Goal: Information Seeking & Learning: Find specific page/section

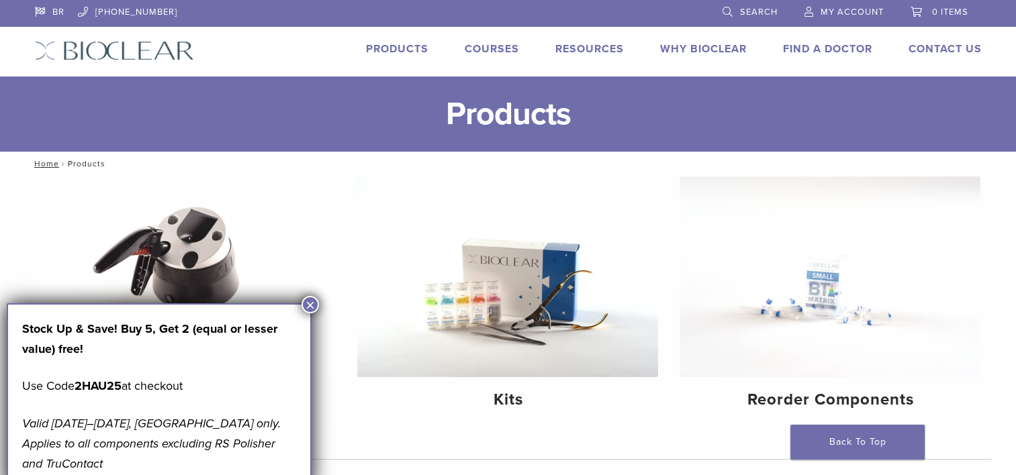
click at [406, 45] on link "Products" at bounding box center [397, 48] width 62 height 13
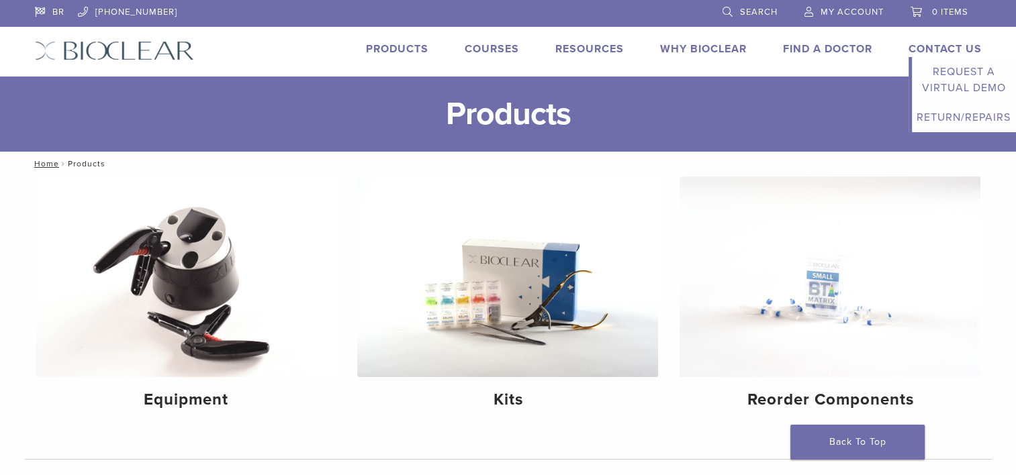
click at [926, 44] on link "Contact Us" at bounding box center [945, 48] width 73 height 13
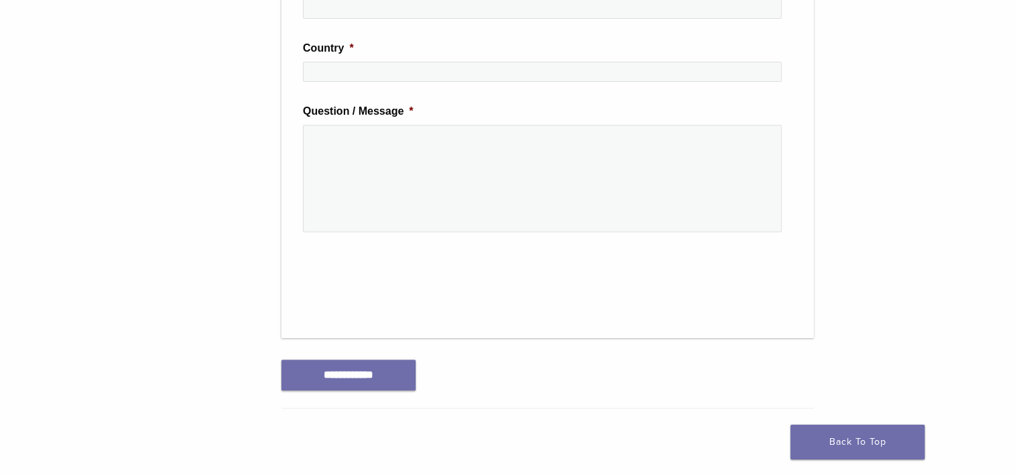
scroll to position [806, 0]
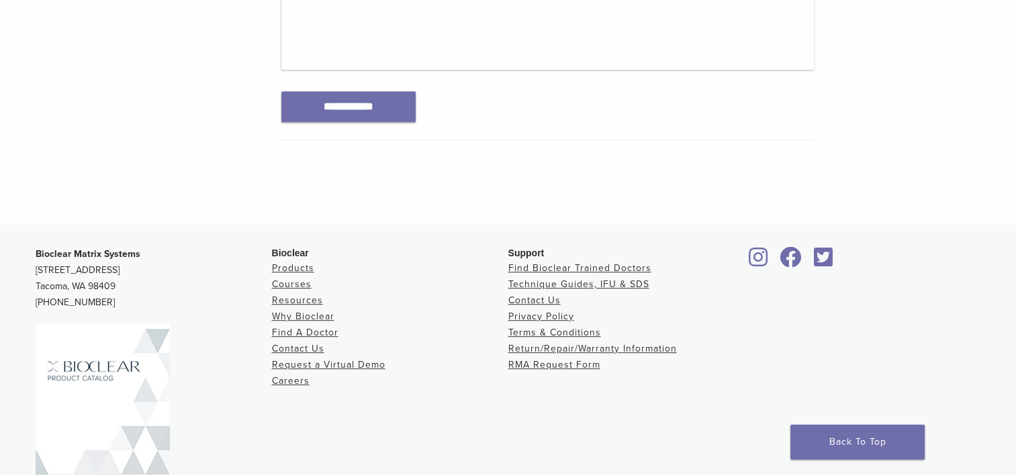
drag, startPoint x: 171, startPoint y: 265, endPoint x: 32, endPoint y: 271, distance: 139.1
click at [32, 271] on div "Bioclear Matrix Systems 3901 South Fife Street, Suite 100 Tacoma, WA 98409 1.85…" at bounding box center [508, 386] width 967 height 300
copy p "[STREET_ADDRESS]"
drag, startPoint x: 88, startPoint y: 285, endPoint x: 116, endPoint y: 285, distance: 27.5
click at [116, 285] on p "Bioclear Matrix Systems 3901 South Fife Street, Suite 100 Tacoma, WA 98409 1.85…" at bounding box center [154, 278] width 236 height 64
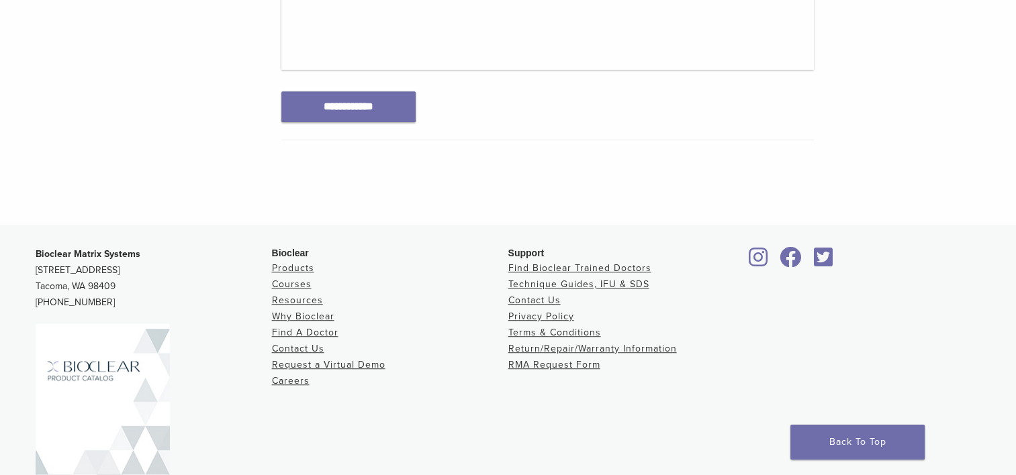
copy p "98409"
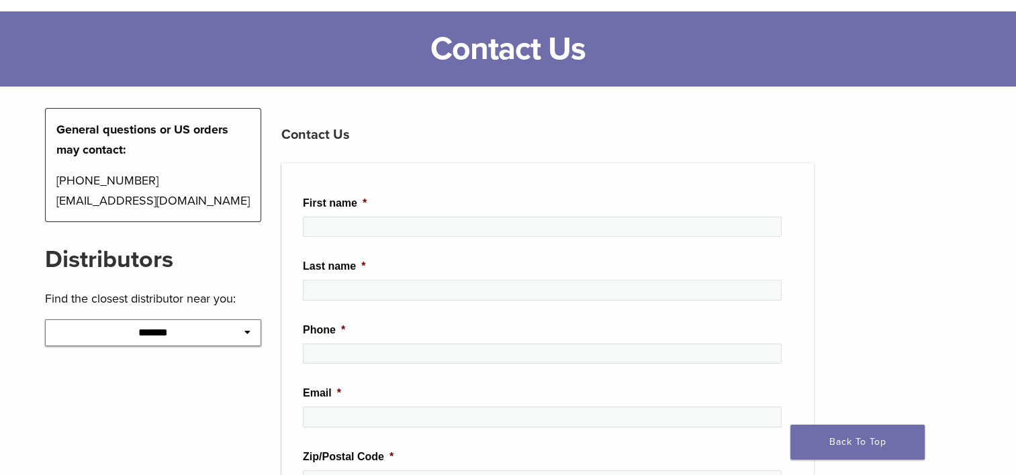
scroll to position [0, 0]
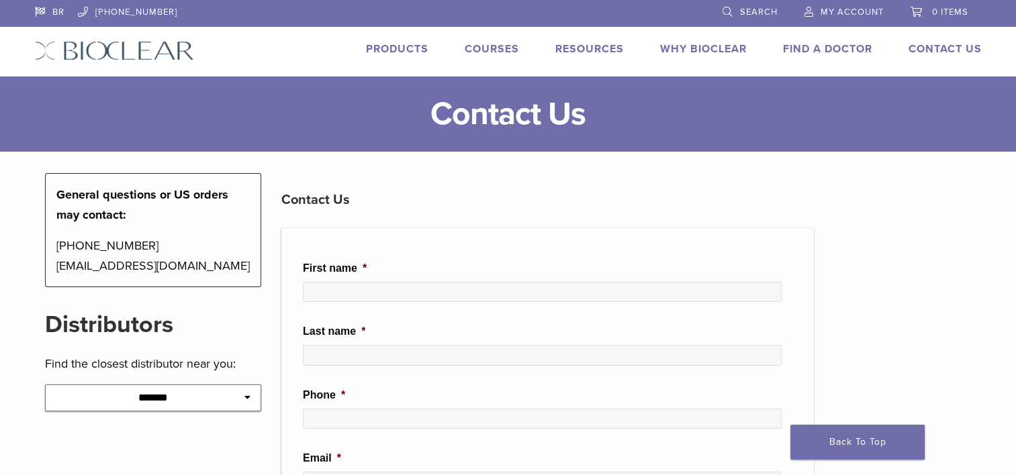
click at [684, 55] on link "Why Bioclear" at bounding box center [703, 48] width 87 height 13
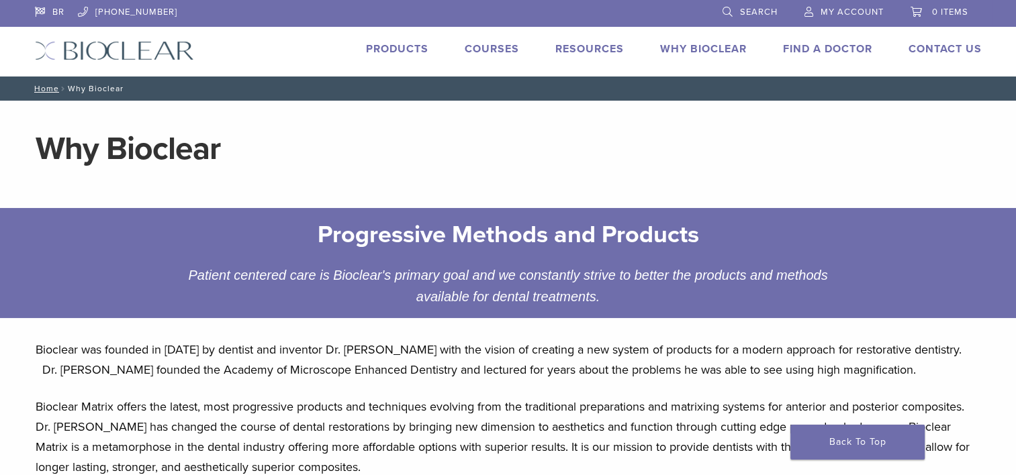
click at [500, 48] on link "Courses" at bounding box center [492, 48] width 54 height 13
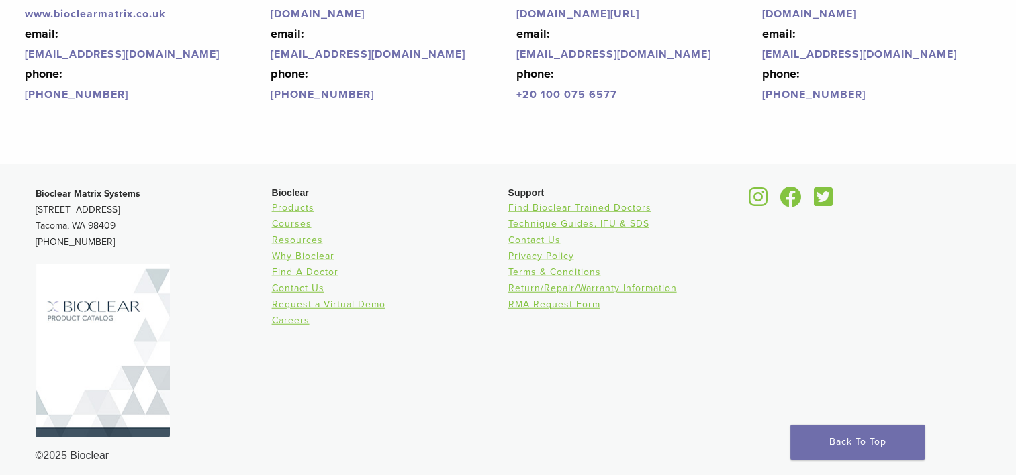
scroll to position [3377, 0]
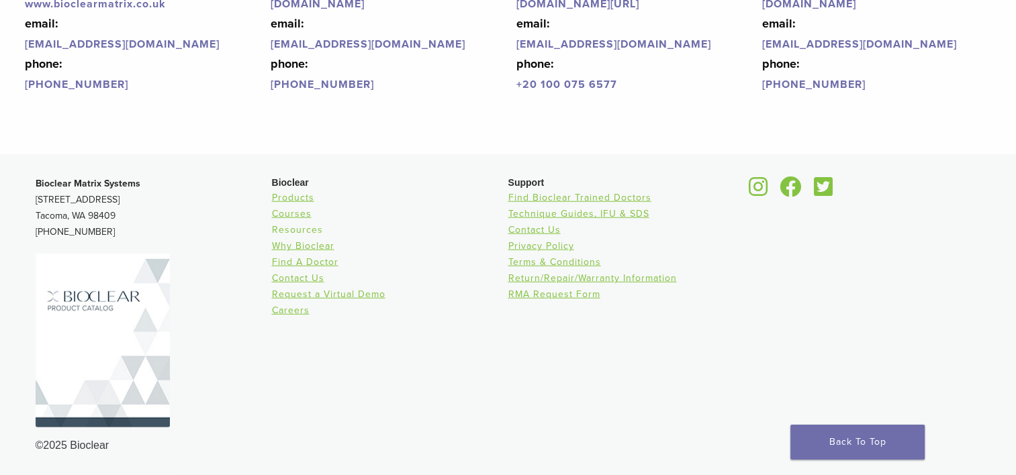
click at [295, 228] on link "Resources" at bounding box center [297, 229] width 51 height 11
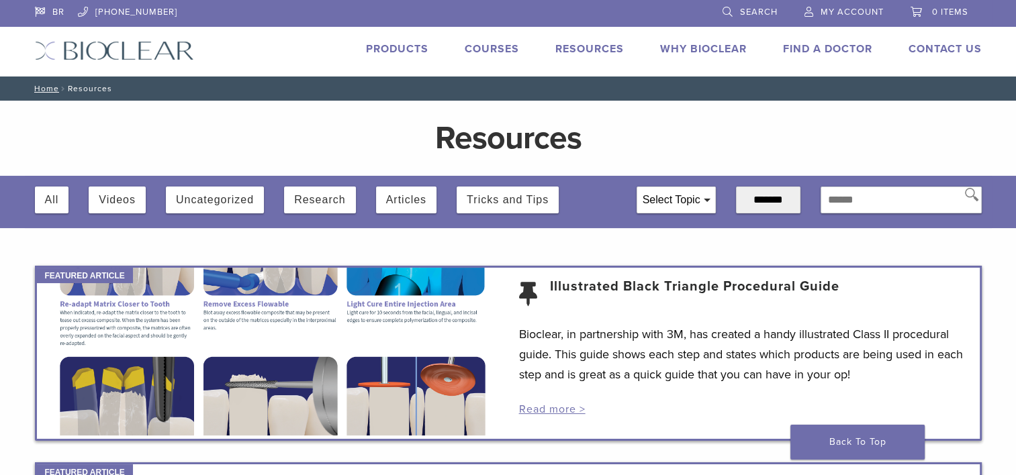
click at [748, 11] on span "Search" at bounding box center [759, 12] width 38 height 11
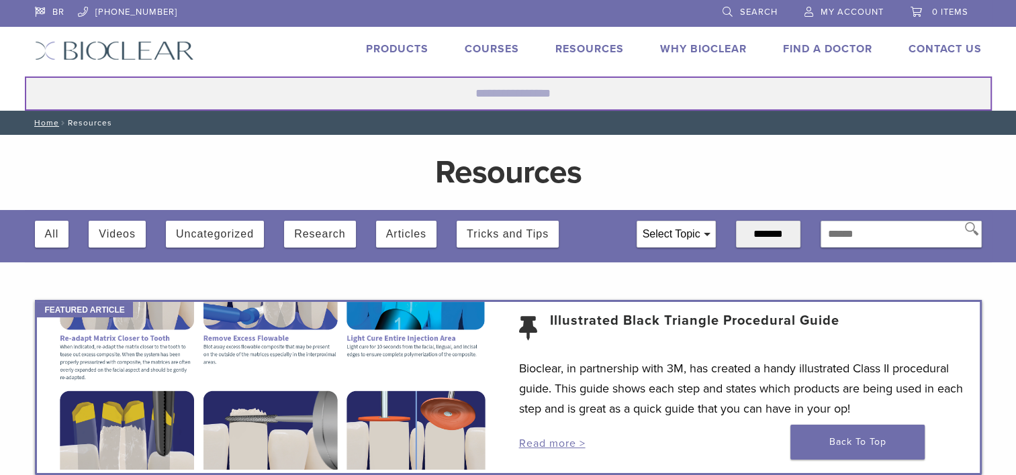
click at [521, 91] on input "Search for:" at bounding box center [508, 94] width 967 height 34
type input "***"
click at [24, 76] on button "Search" at bounding box center [24, 76] width 1 height 1
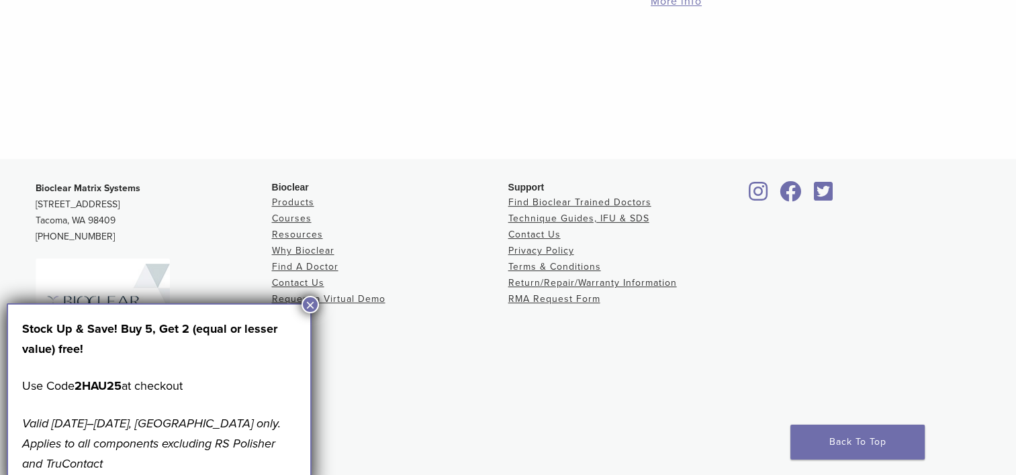
scroll to position [446, 0]
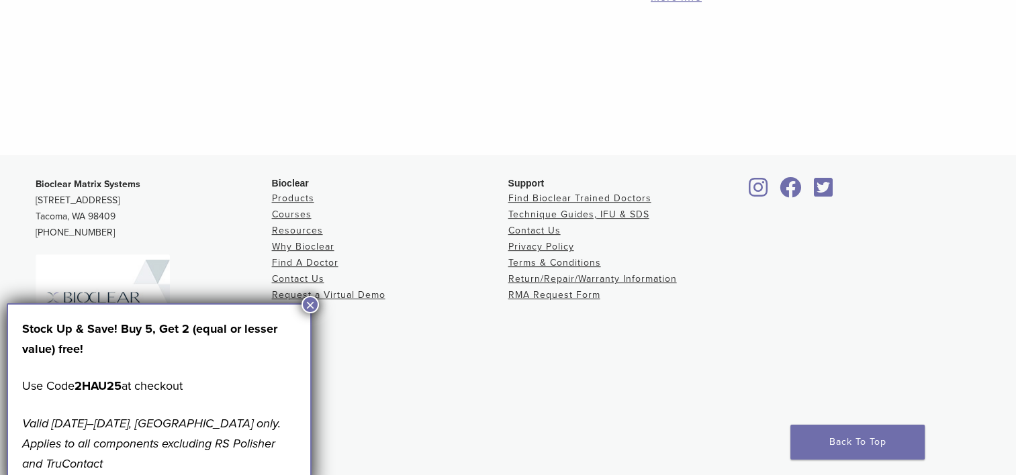
click at [304, 304] on button "×" at bounding box center [310, 304] width 17 height 17
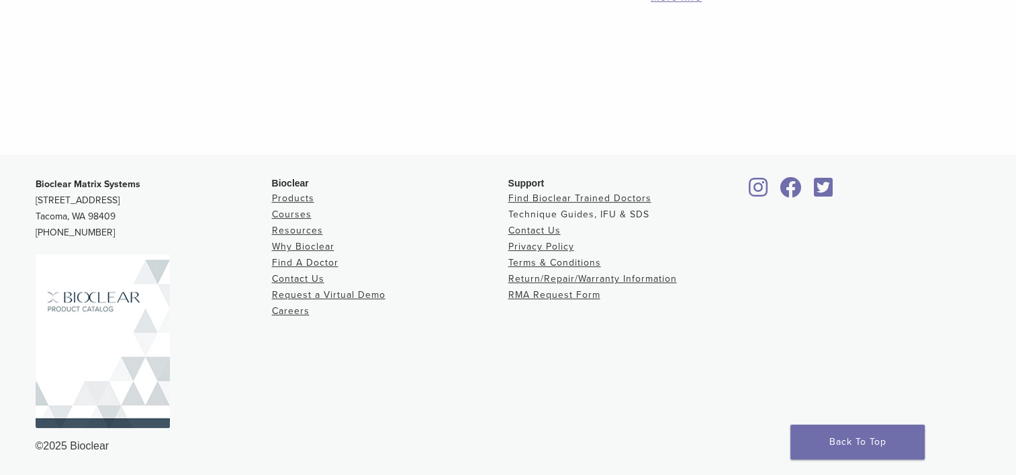
click at [594, 212] on link "Technique Guides, IFU & SDS" at bounding box center [578, 214] width 141 height 11
